Goal: Information Seeking & Learning: Learn about a topic

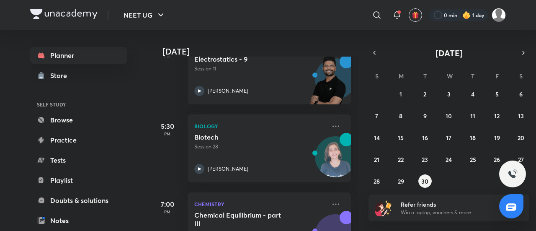
scroll to position [344, 0]
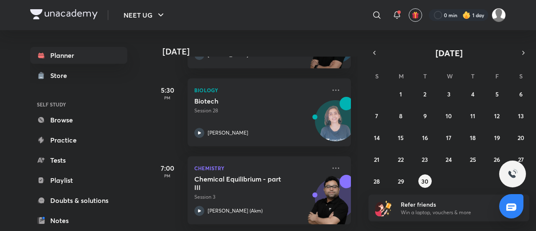
click at [239, 108] on div "Biotech Session 28 [PERSON_NAME]" at bounding box center [259, 117] width 131 height 41
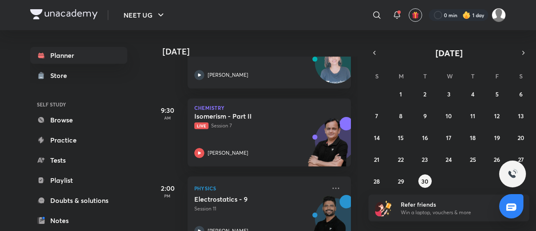
scroll to position [162, 0]
click at [271, 119] on h5 "Isomerism - Part II" at bounding box center [246, 116] width 104 height 8
